Goal: Task Accomplishment & Management: Use online tool/utility

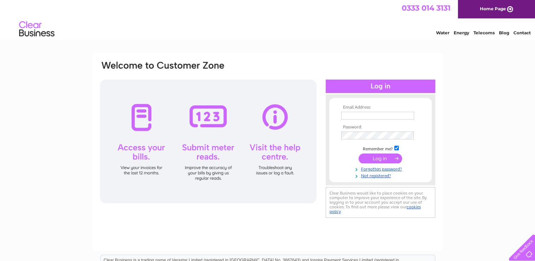
type input "[EMAIL_ADDRESS][DOMAIN_NAME]"
click at [390, 155] on input "submit" at bounding box center [379, 158] width 43 height 10
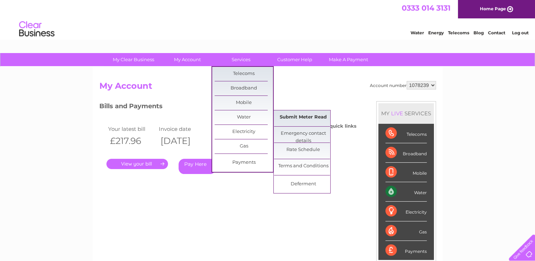
click at [300, 119] on link "Submit Meter Read" at bounding box center [303, 117] width 58 height 14
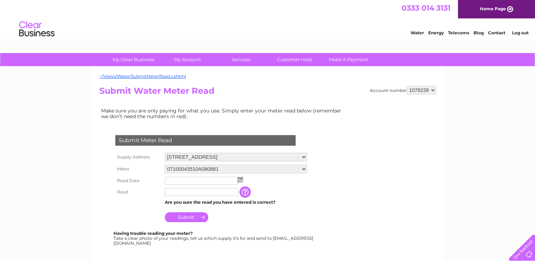
click at [240, 179] on img at bounding box center [239, 180] width 5 height 6
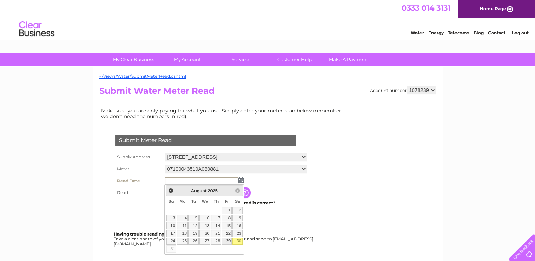
click at [227, 238] on link "29" at bounding box center [227, 240] width 10 height 7
type input "2025/08/29"
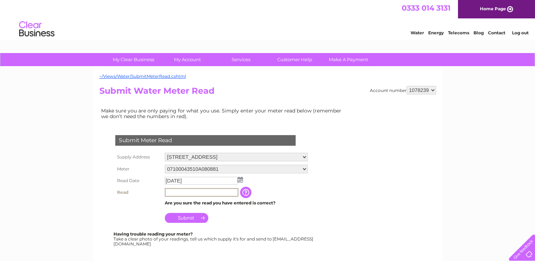
click at [223, 192] on input "text" at bounding box center [201, 192] width 73 height 8
type input "6031"
click at [184, 218] on input "Submit" at bounding box center [186, 217] width 43 height 10
